Goal: Find specific page/section: Find specific page/section

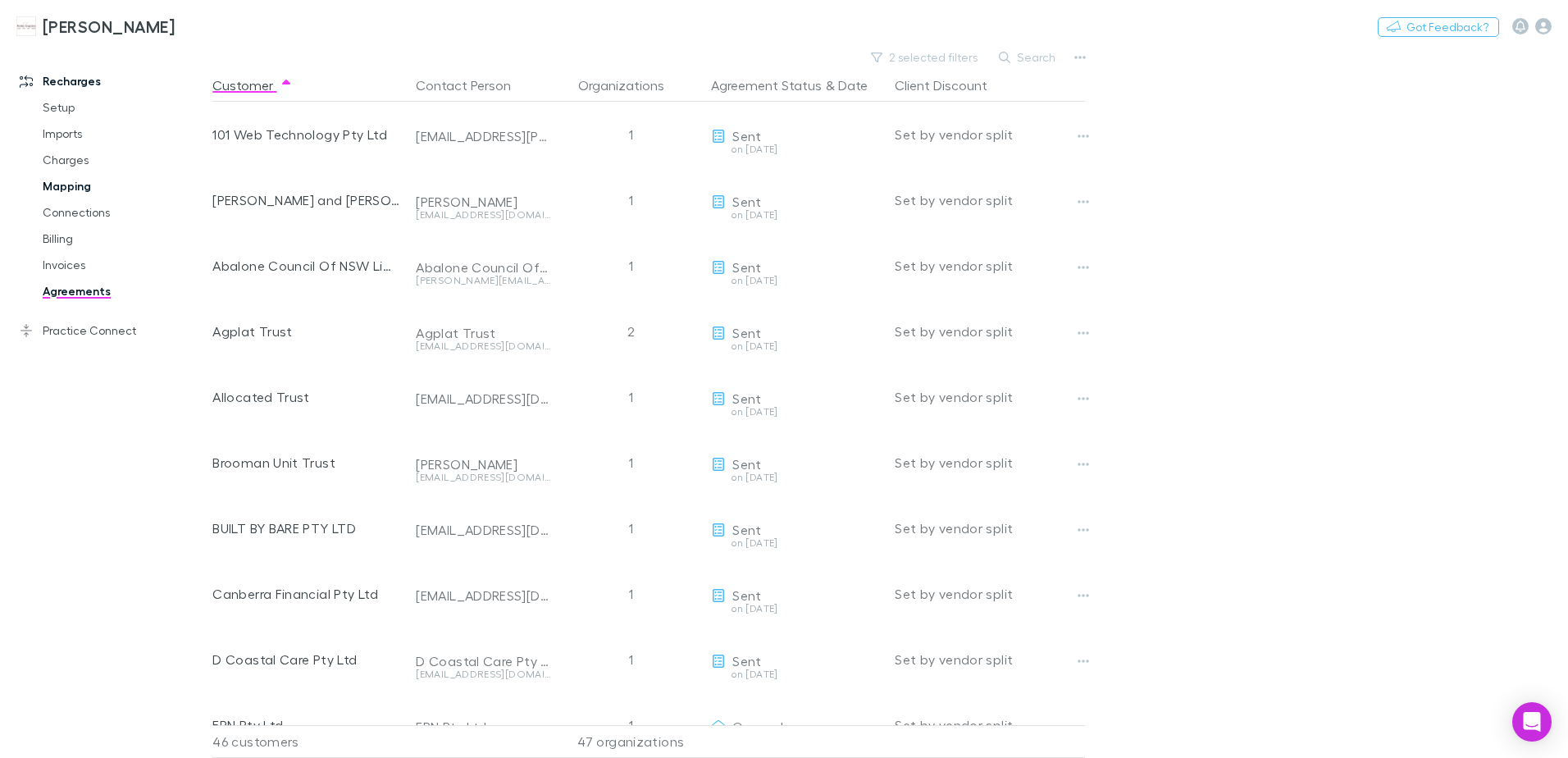
scroll to position [2409, 0]
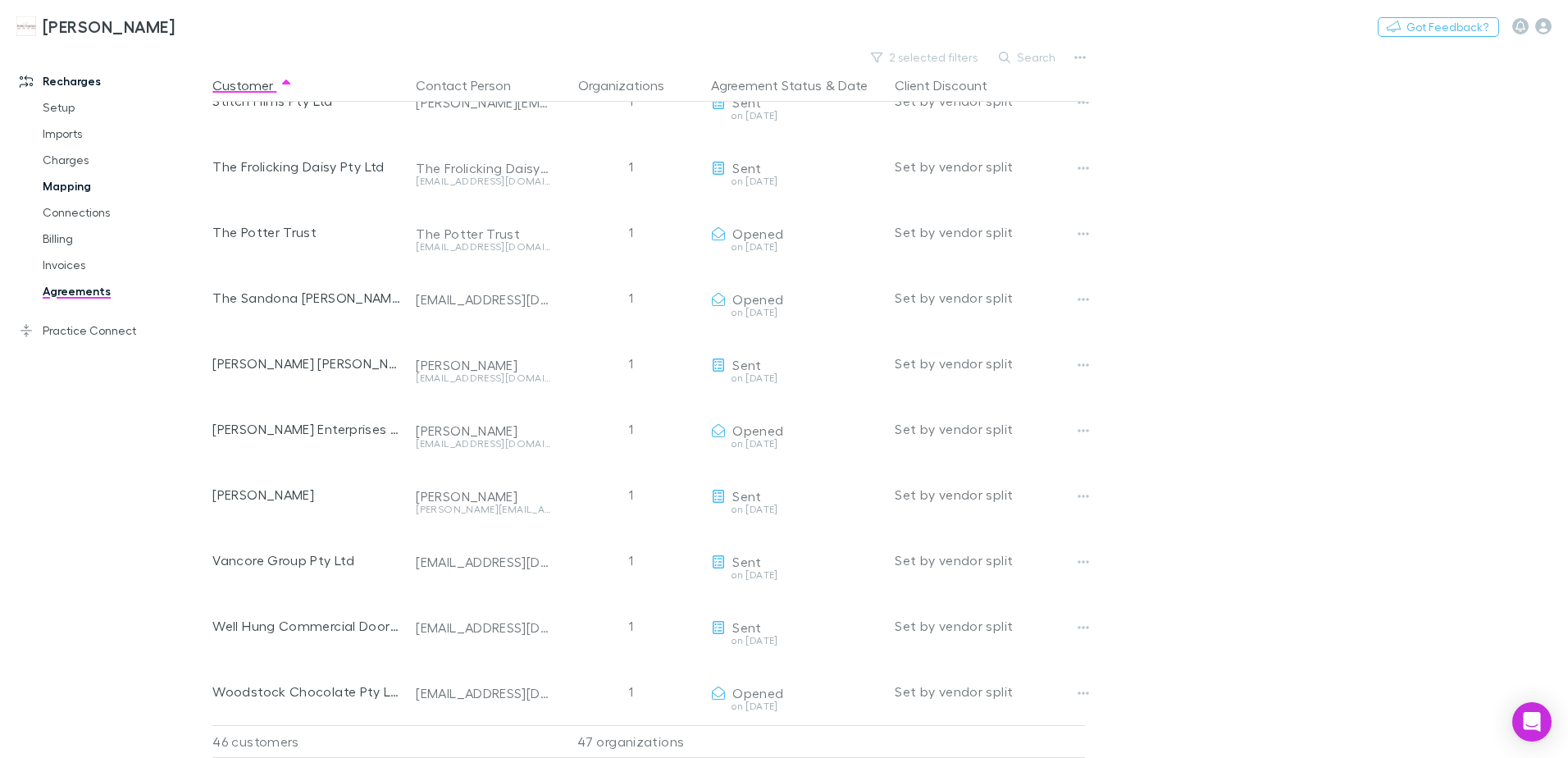
click at [77, 191] on link "Mapping" at bounding box center [123, 186] width 195 height 26
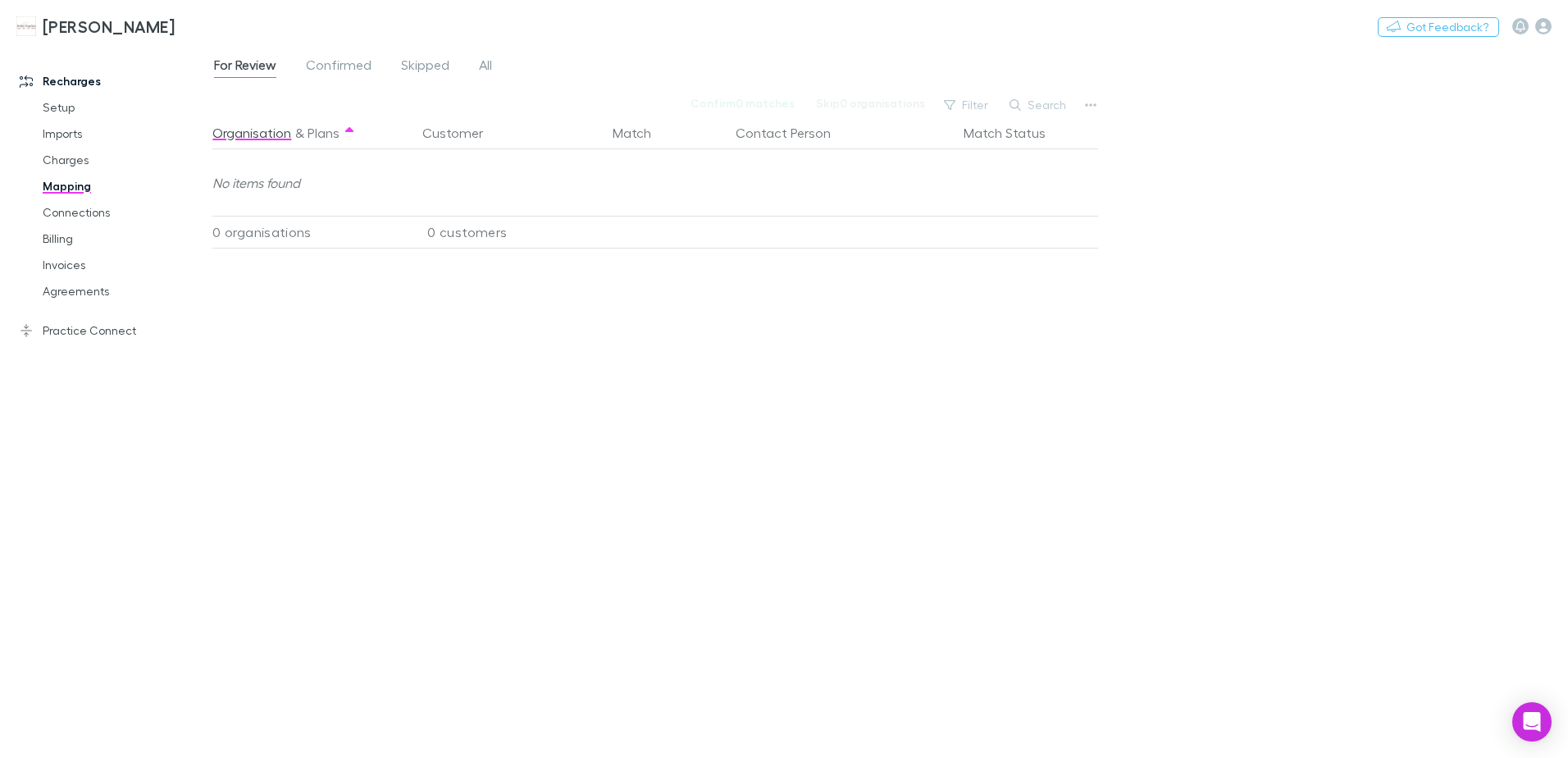
drag, startPoint x: 89, startPoint y: 298, endPoint x: 819, endPoint y: 6, distance: 786.2
click at [89, 298] on link "Agreements" at bounding box center [123, 291] width 195 height 26
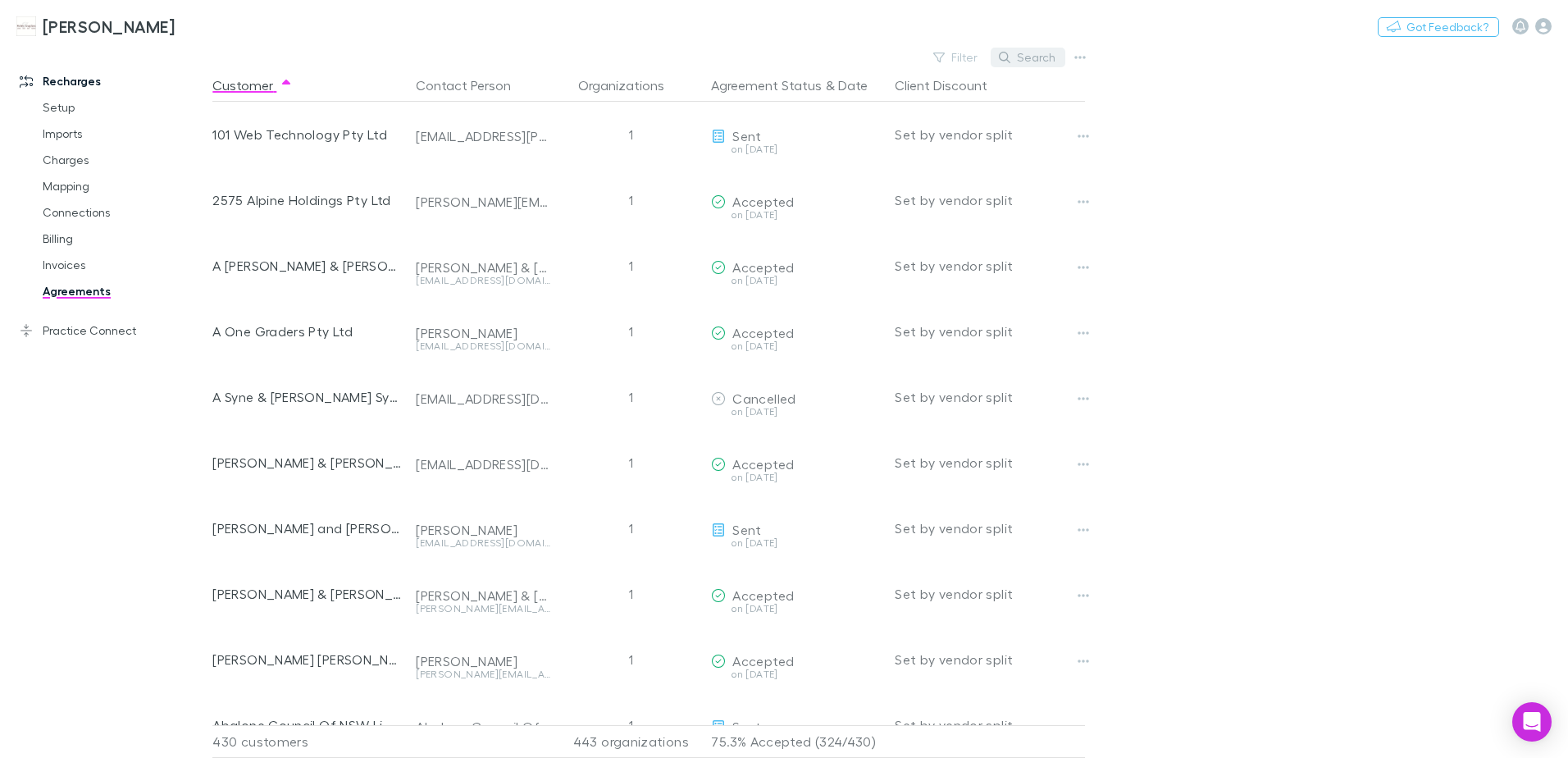
click at [1027, 64] on button "Search" at bounding box center [1027, 57] width 75 height 19
type input "*"
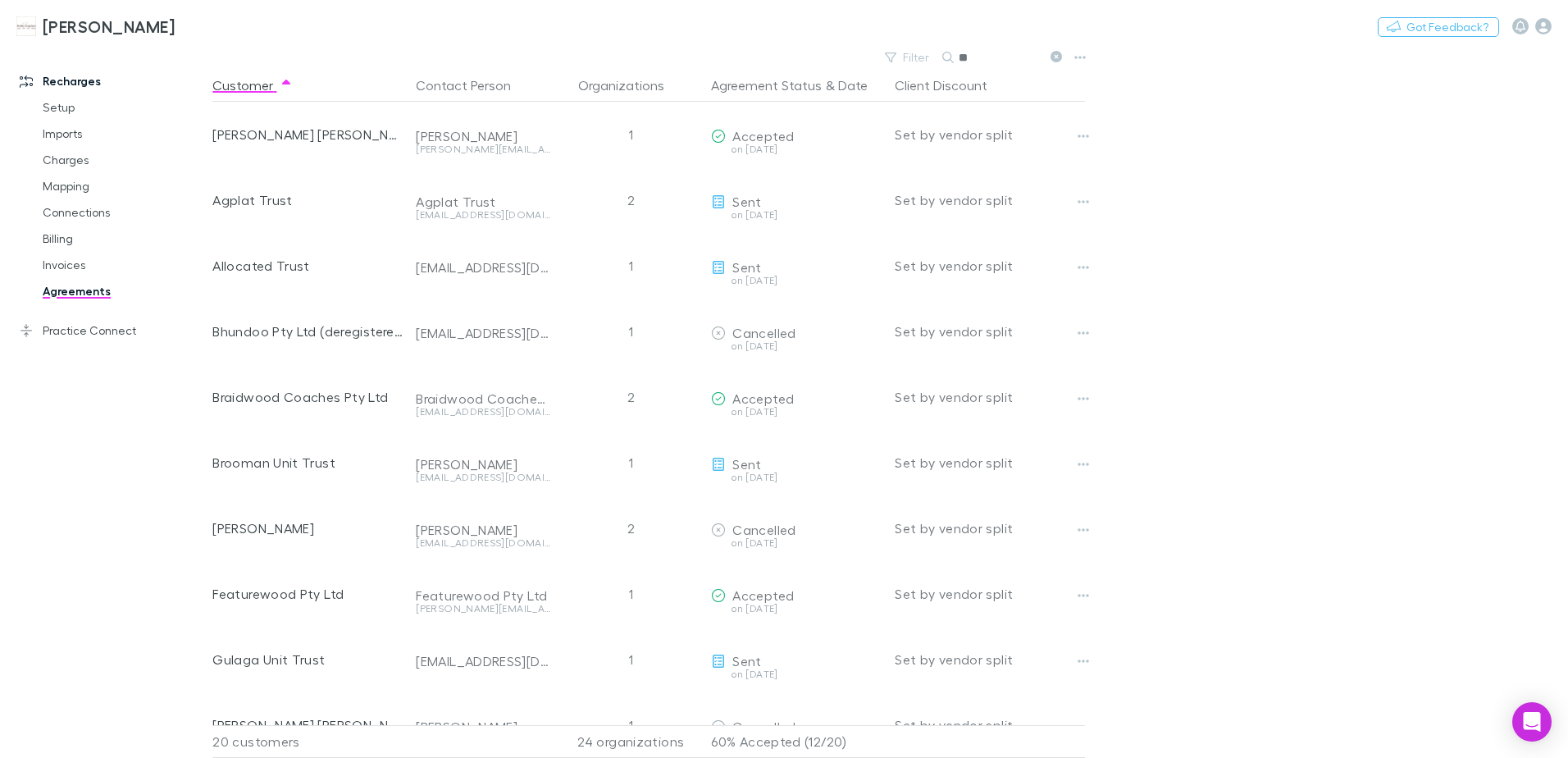
type input "*"
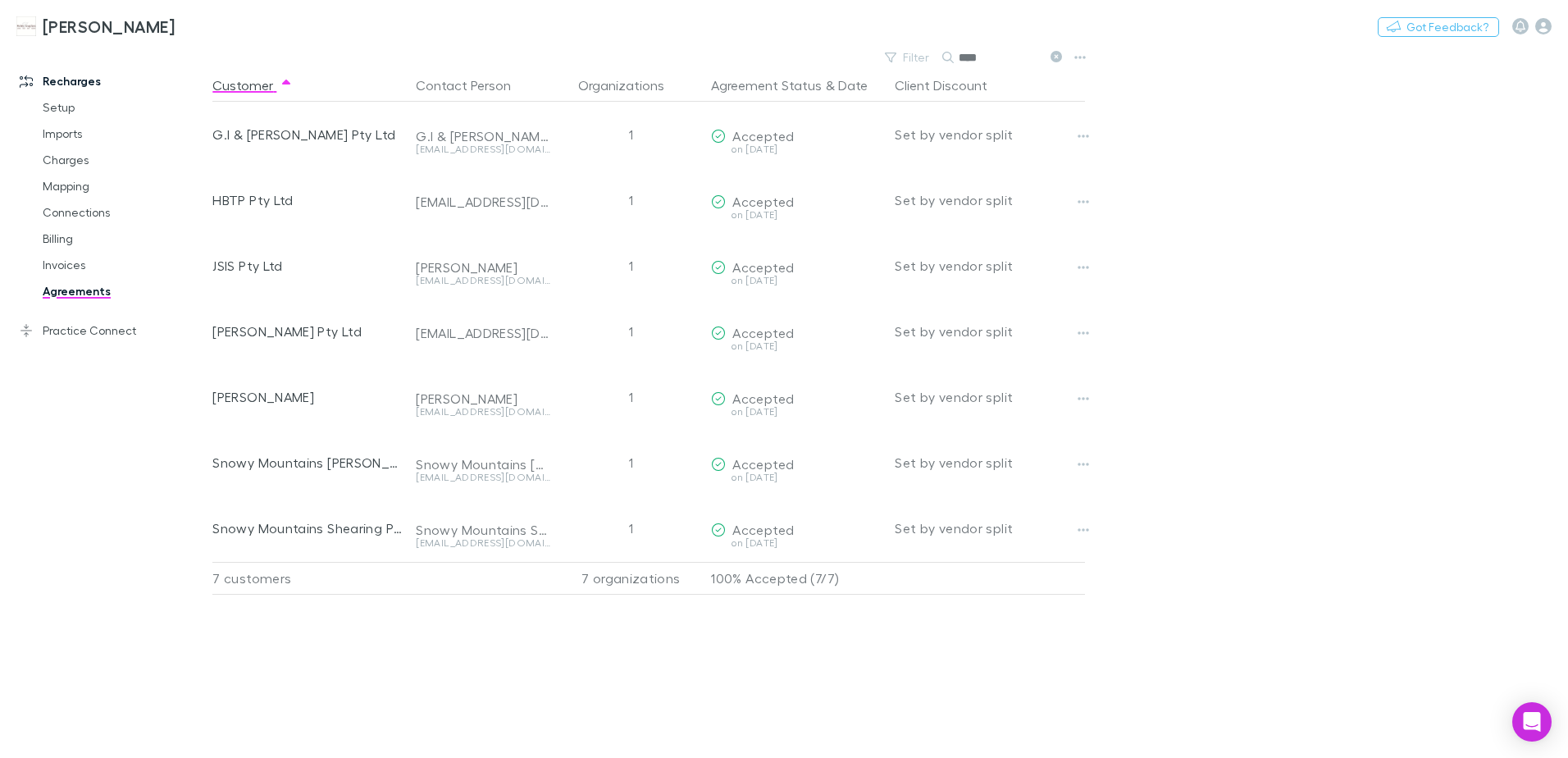
click at [1058, 57] on icon at bounding box center [1056, 56] width 11 height 11
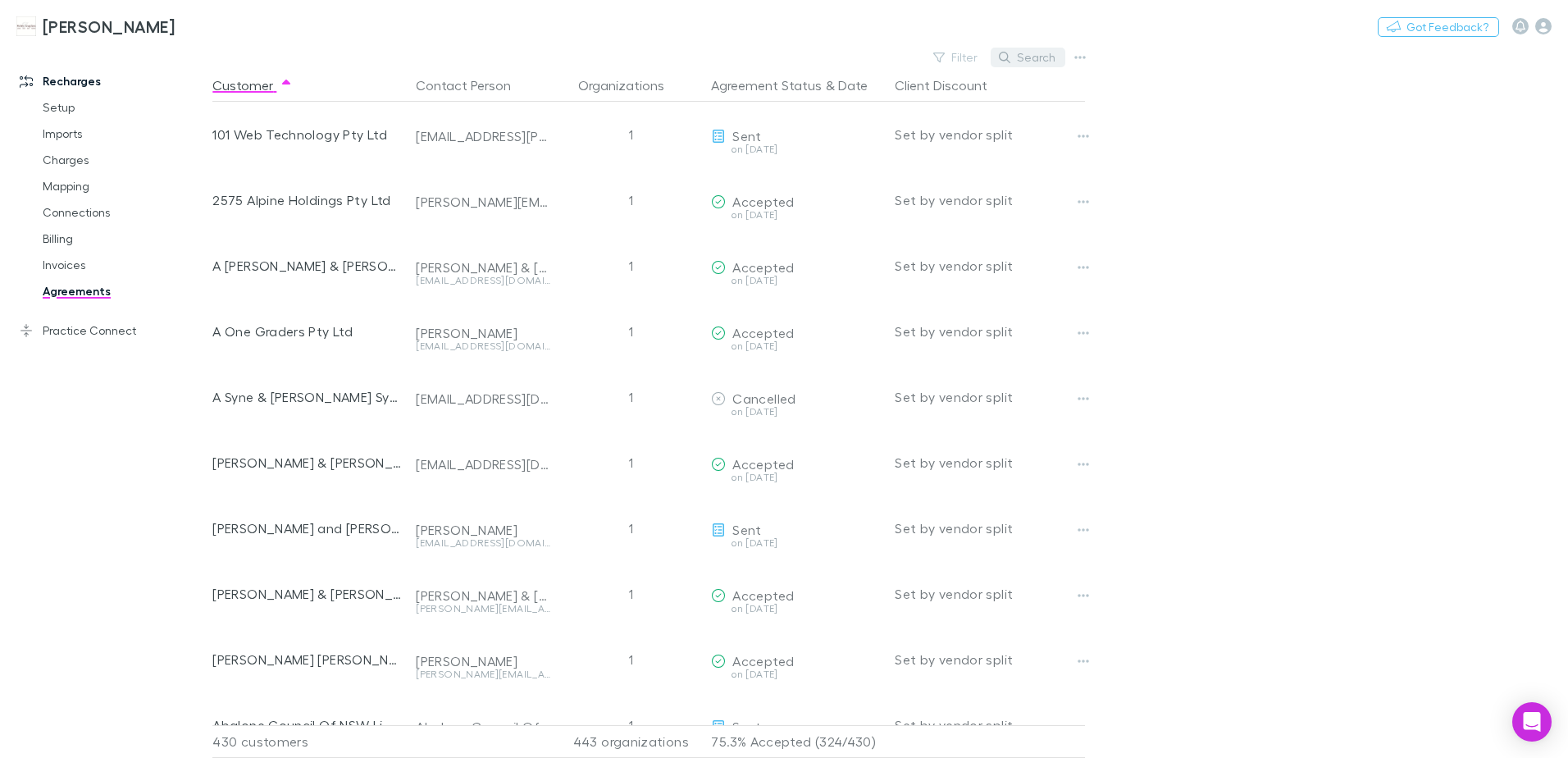
click at [1004, 59] on icon "button" at bounding box center [1004, 57] width 11 height 11
type input "*"
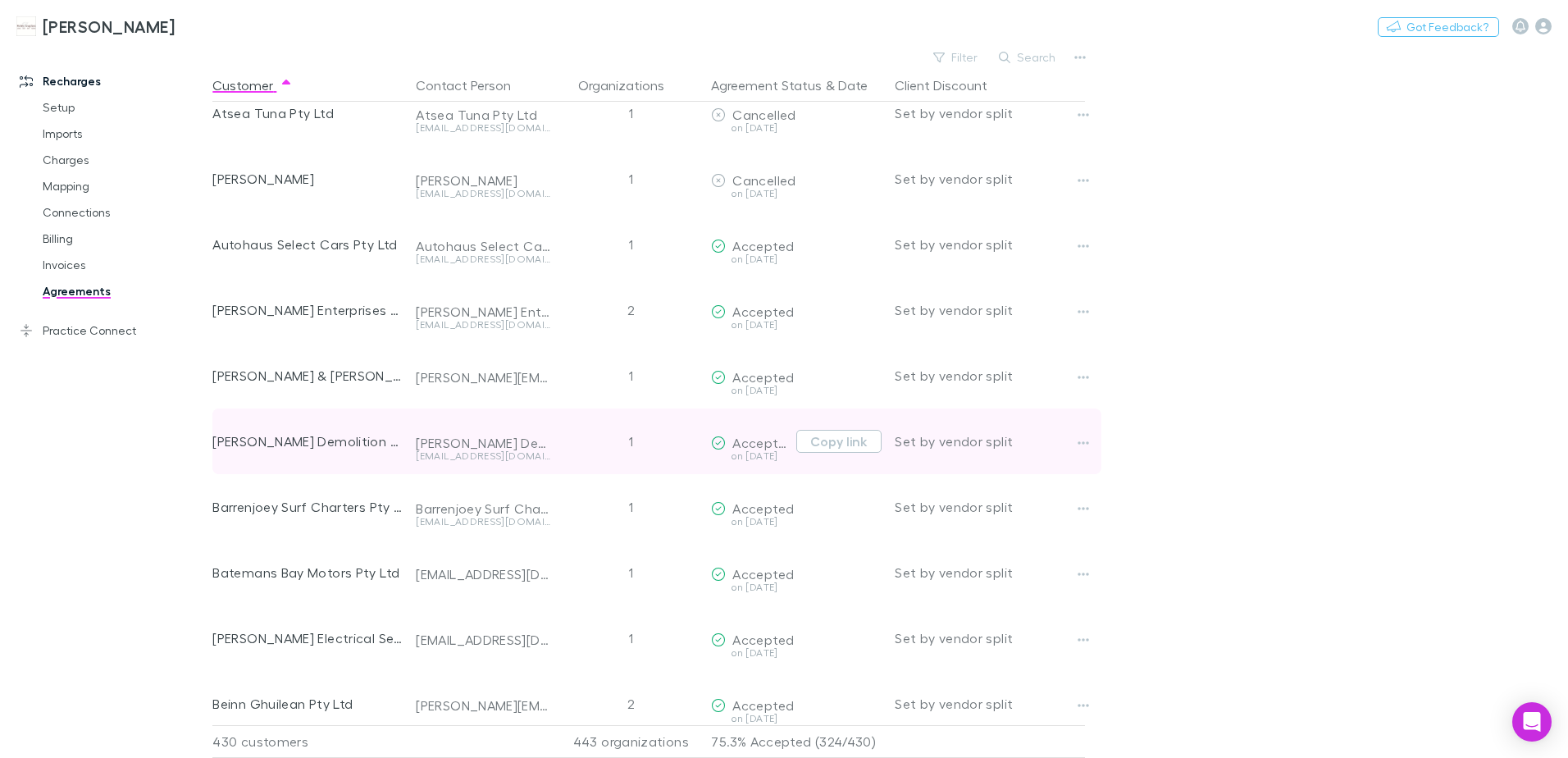
scroll to position [1805, 0]
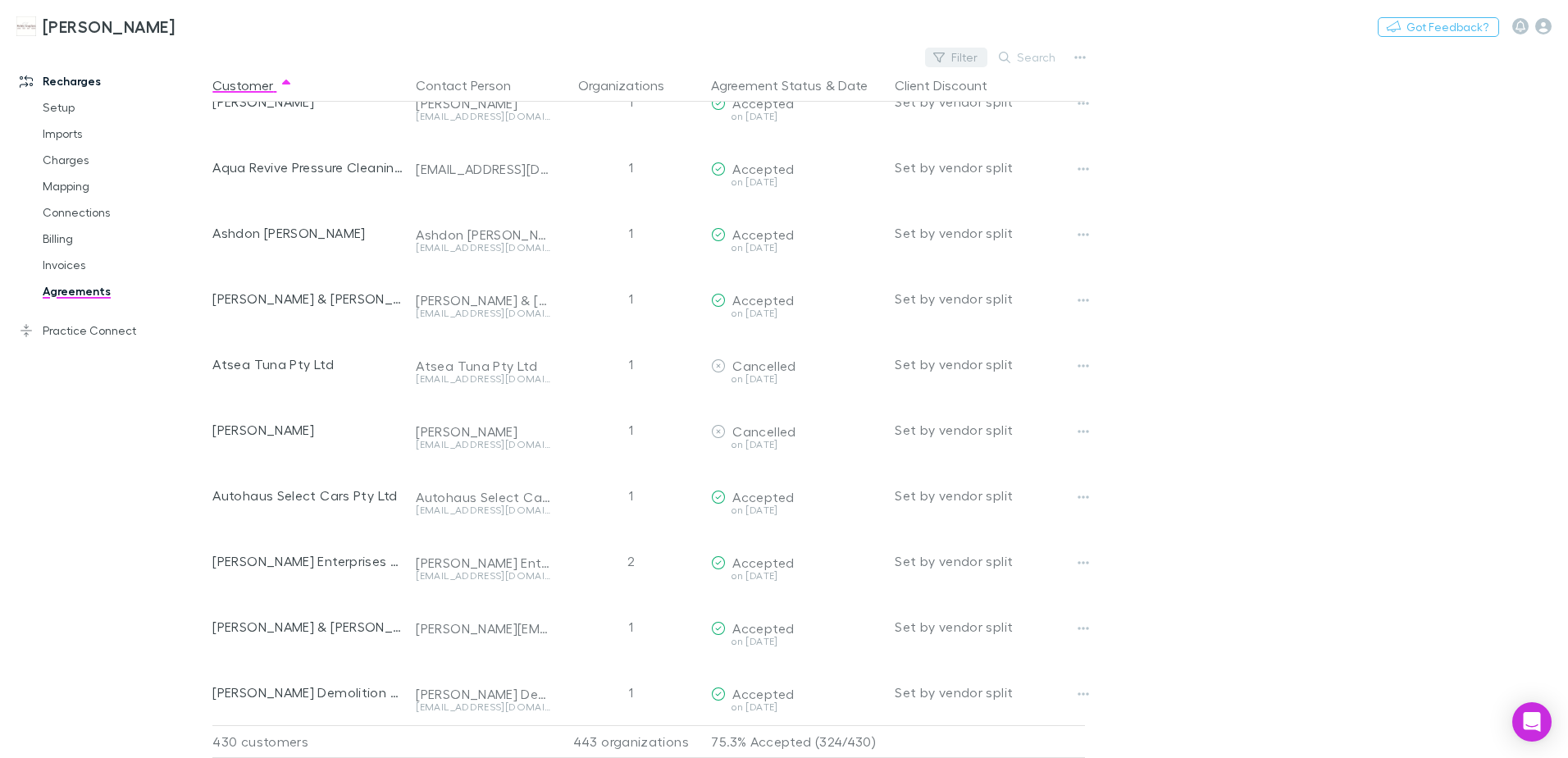
click at [954, 51] on button "Filter" at bounding box center [956, 57] width 63 height 19
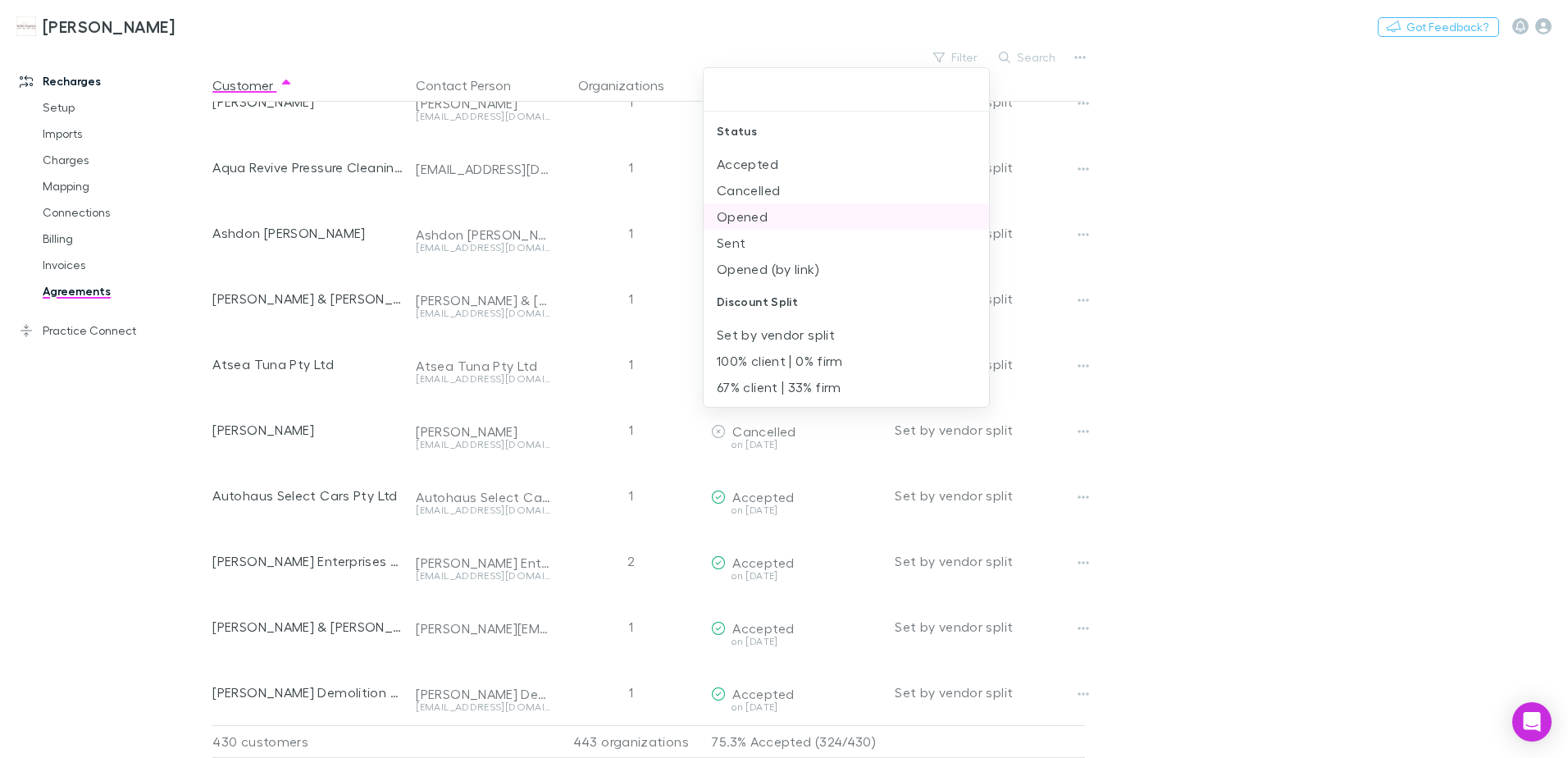
click at [770, 216] on li "Opened" at bounding box center [847, 217] width 286 height 26
click at [757, 221] on li "Sent" at bounding box center [847, 217] width 286 height 26
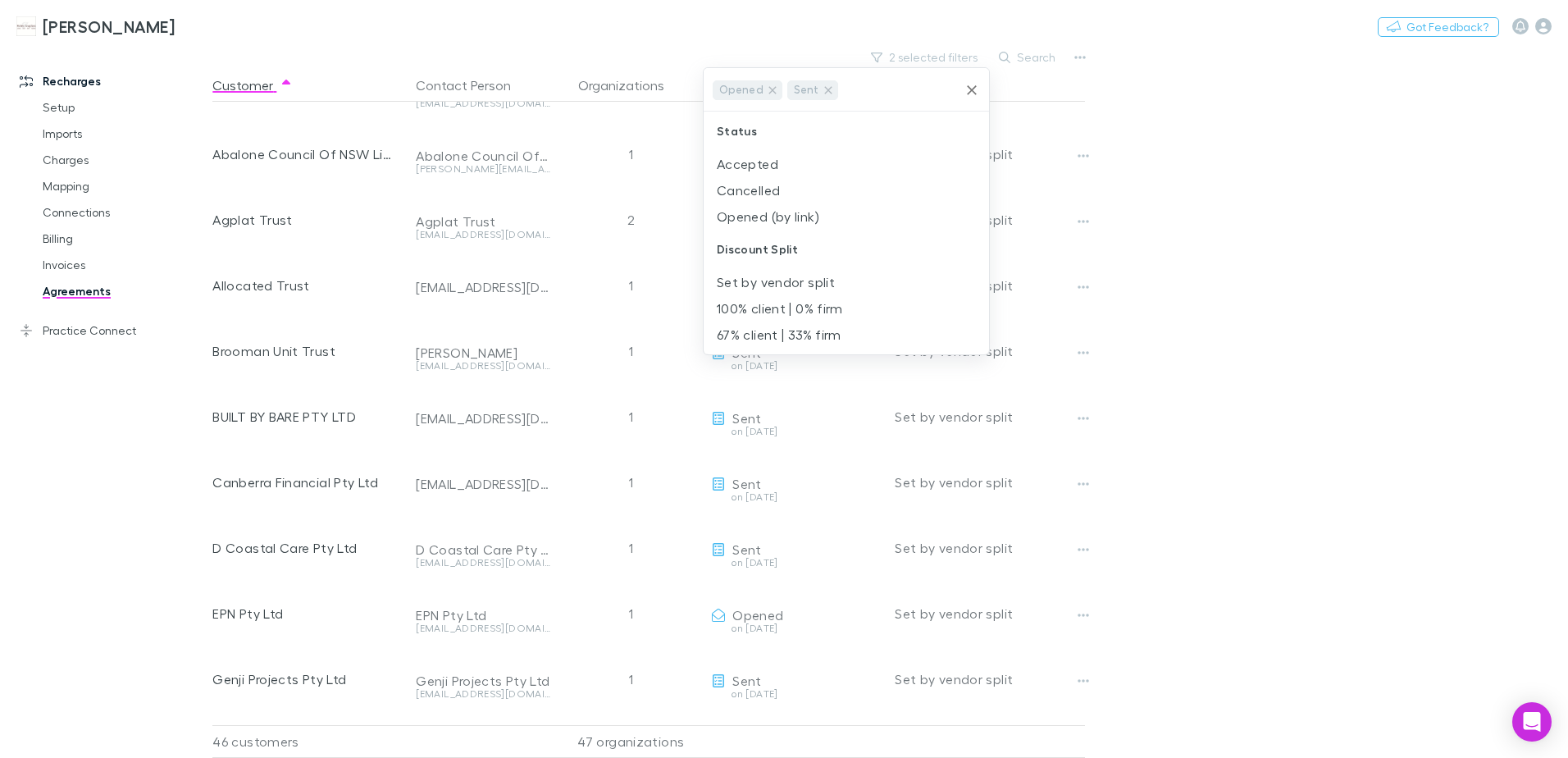
scroll to position [1805, 0]
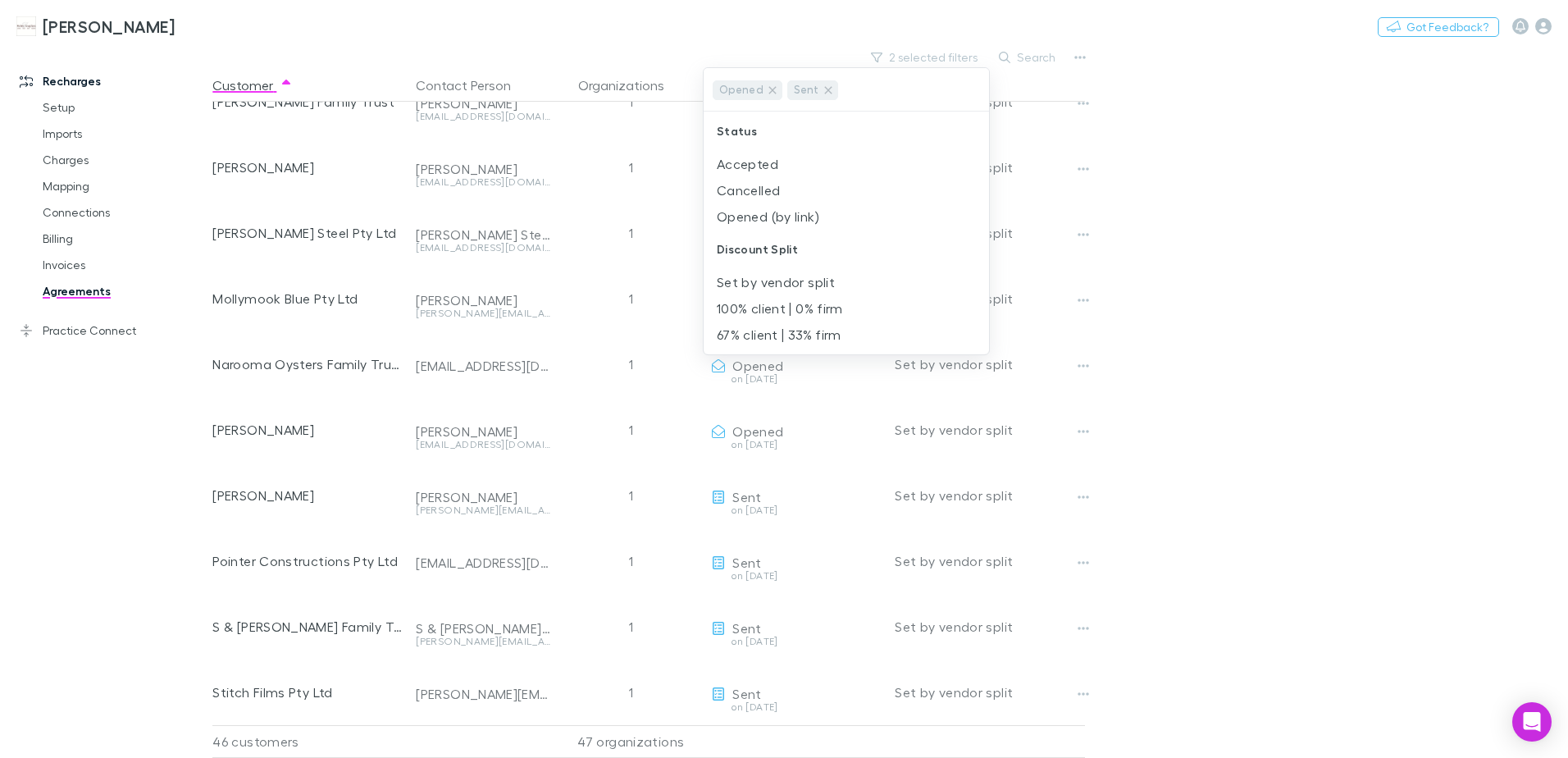
drag, startPoint x: 1266, startPoint y: 339, endPoint x: 1125, endPoint y: 311, distance: 143.8
click at [1264, 337] on div at bounding box center [784, 379] width 1568 height 758
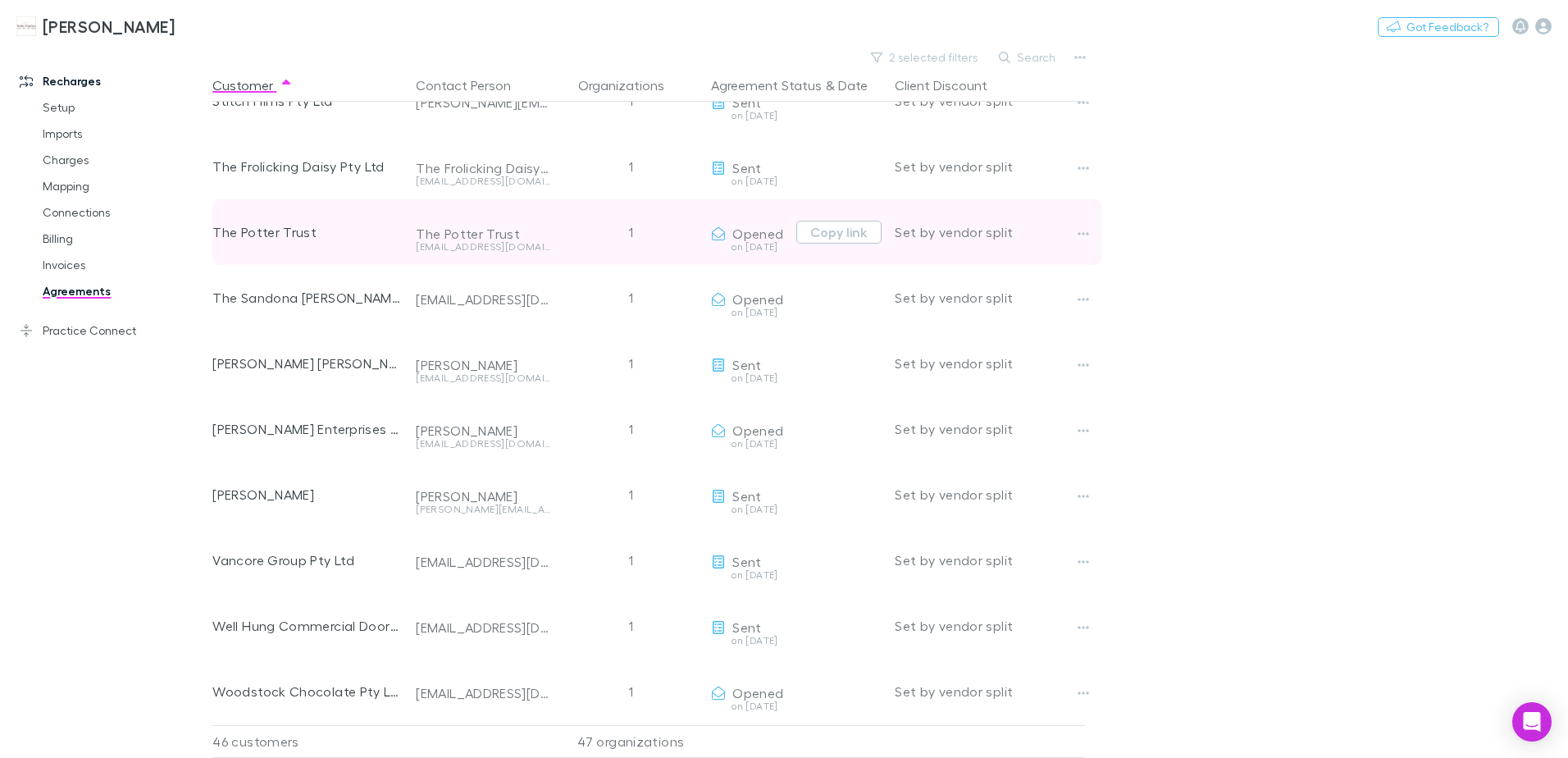
scroll to position [2409, 0]
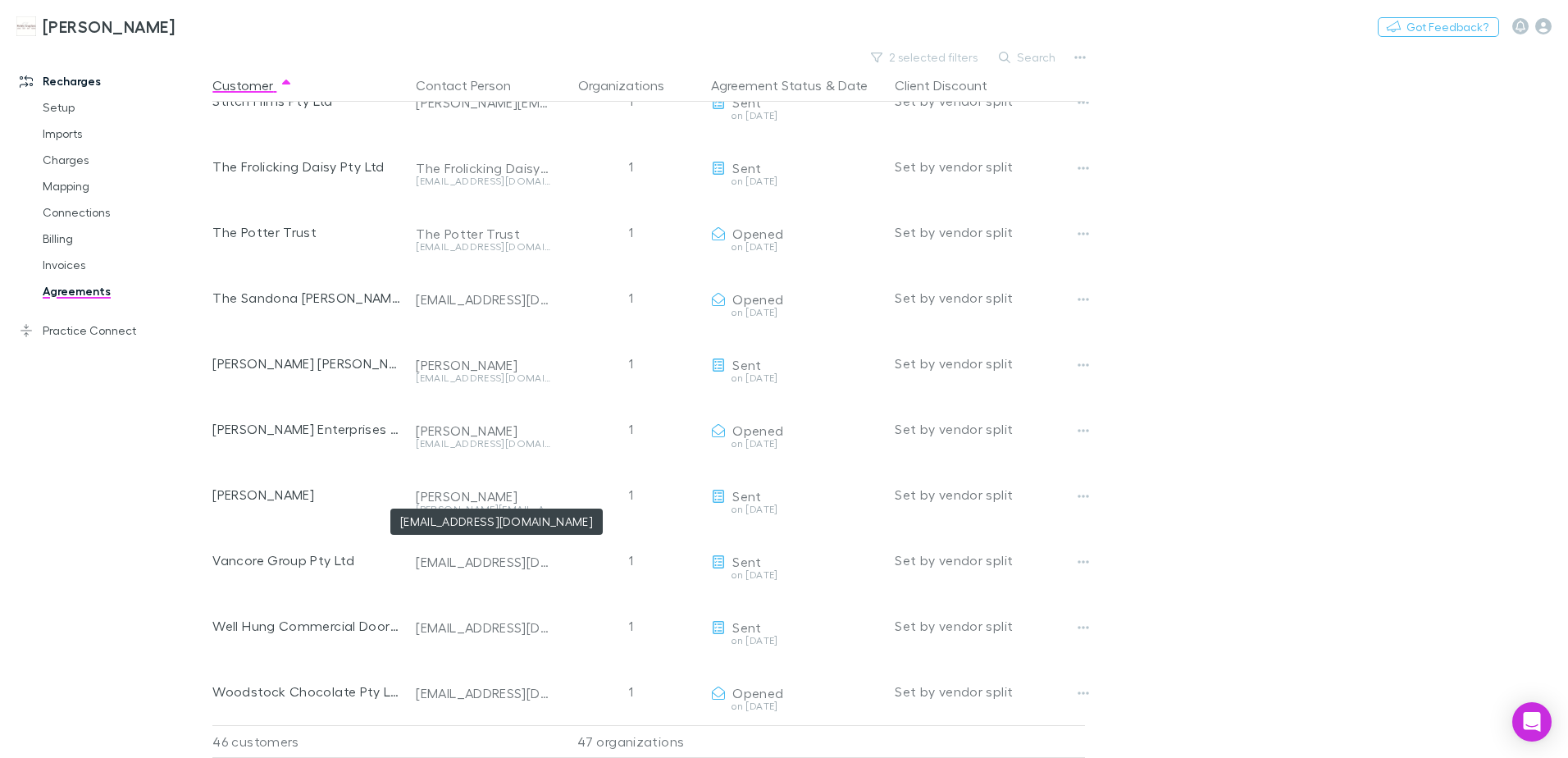
drag, startPoint x: 468, startPoint y: 544, endPoint x: 1271, endPoint y: 392, distance: 817.3
click at [1313, 387] on main "2 selected filters Search Customer Contact Person Organizations Agreement Statu…" at bounding box center [890, 402] width 1355 height 712
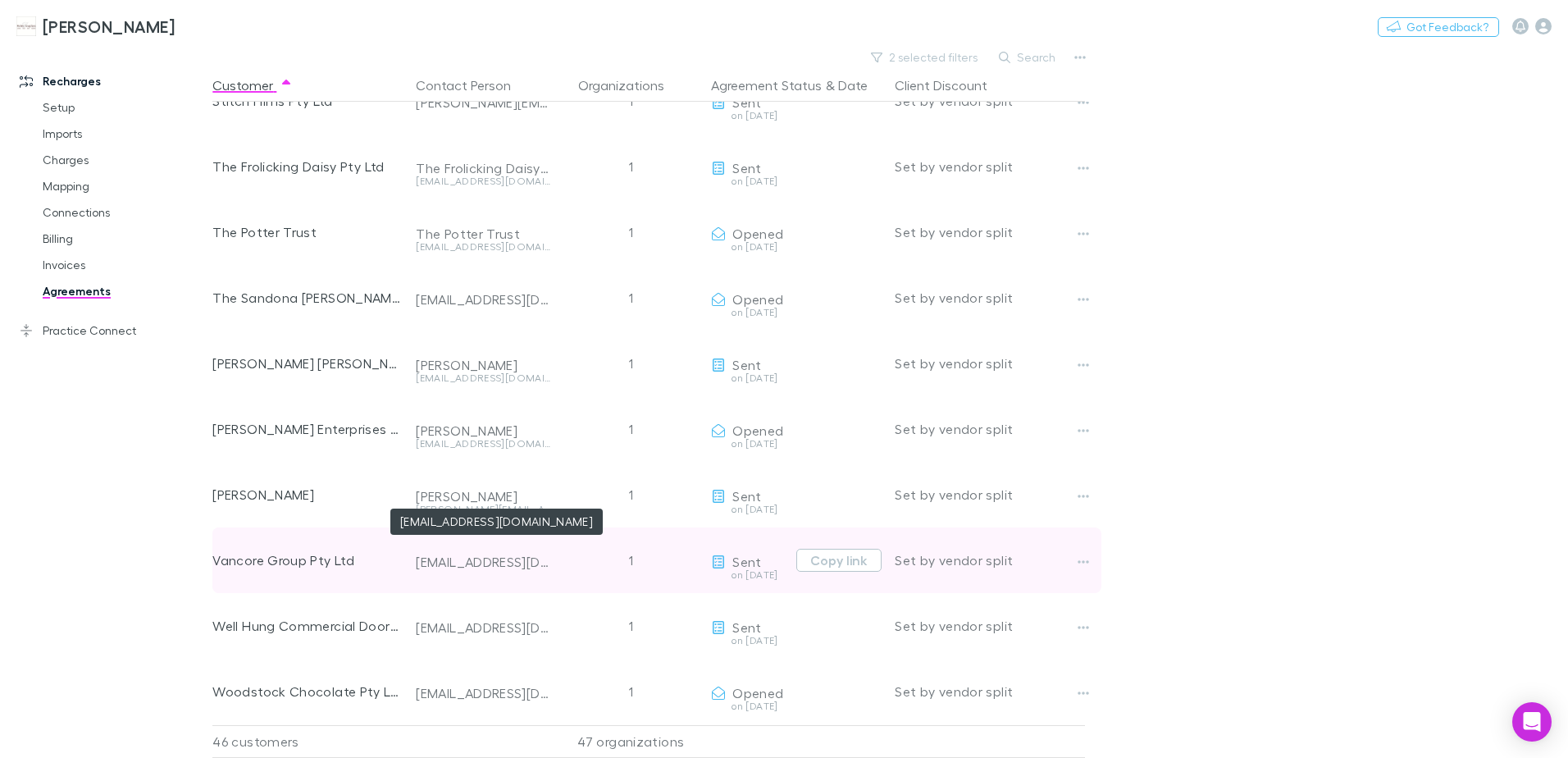
click at [486, 554] on div "[EMAIL_ADDRESS][DOMAIN_NAME]" at bounding box center [482, 562] width 134 height 17
click at [855, 549] on button "Copy link" at bounding box center [839, 560] width 86 height 23
click at [836, 549] on button "Copy link" at bounding box center [839, 560] width 86 height 23
